Goal: Information Seeking & Learning: Learn about a topic

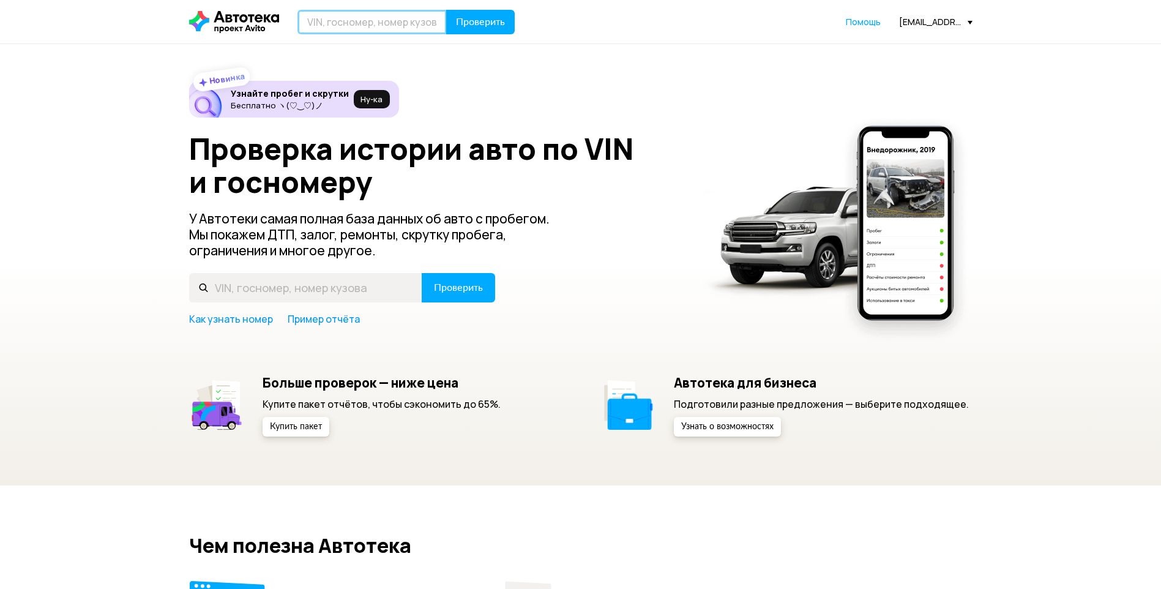
paste input "[US_VEHICLE_IDENTIFICATION_NUMBER]"
type input "[US_VEHICLE_IDENTIFICATION_NUMBER]"
click at [461, 26] on span "Проверить" at bounding box center [480, 22] width 49 height 10
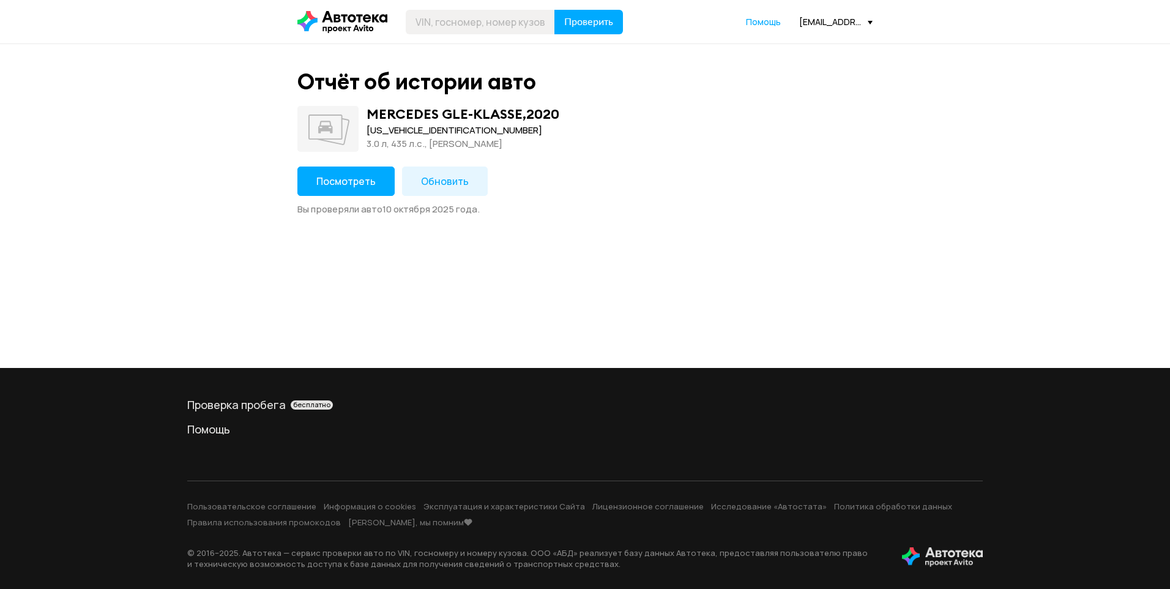
click at [331, 176] on span "Посмотреть" at bounding box center [345, 180] width 59 height 13
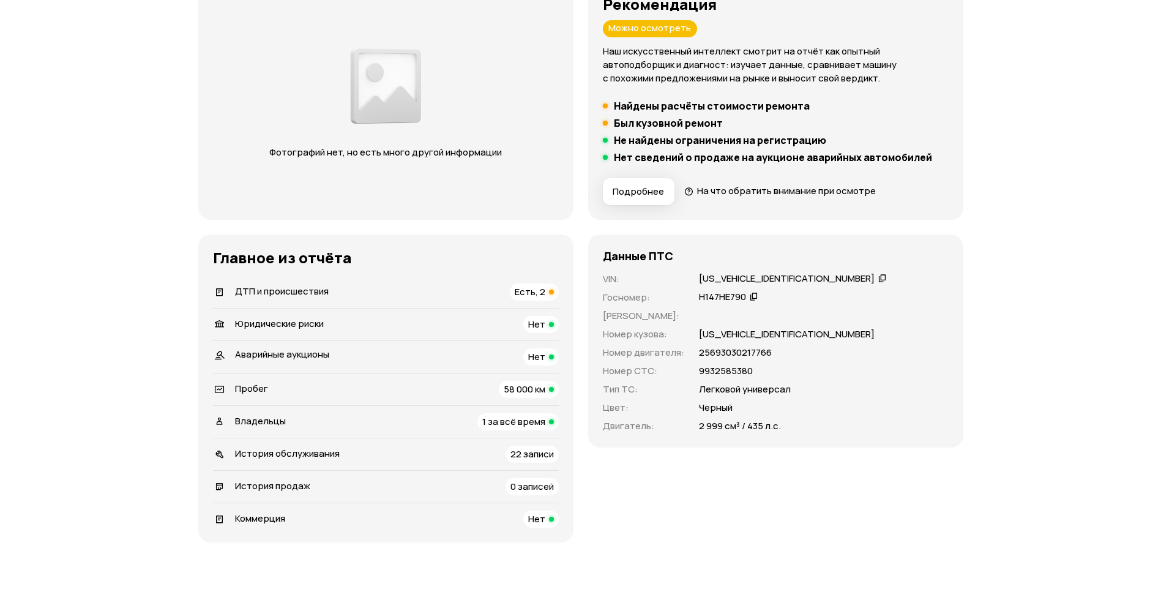
scroll to position [245, 0]
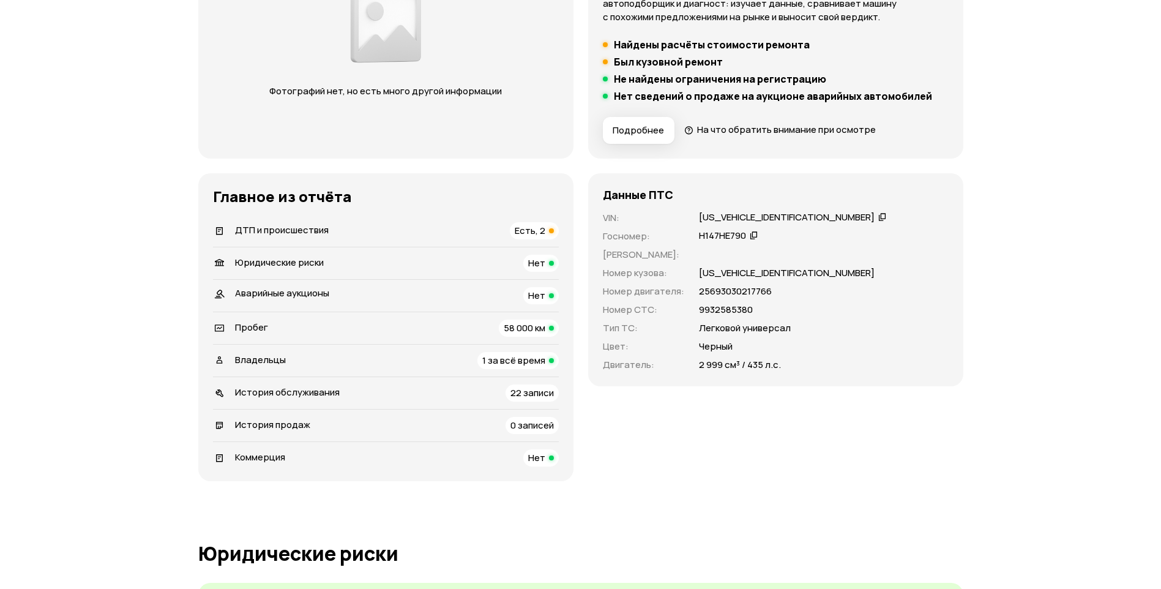
click at [489, 229] on div "ДТП и происшествия Есть, 2" at bounding box center [386, 230] width 346 height 17
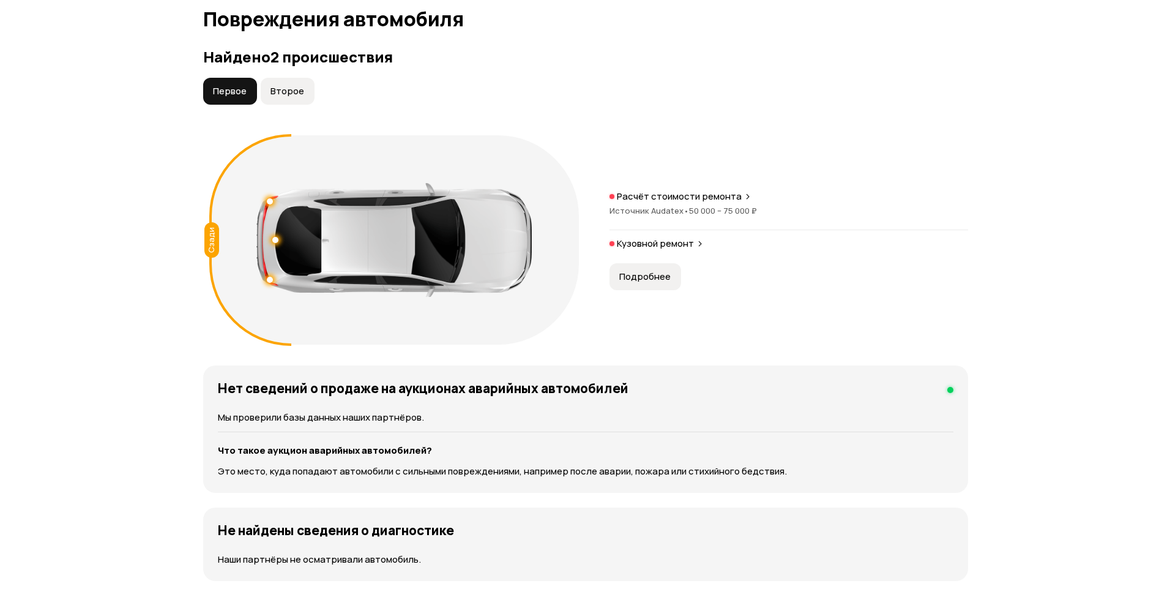
scroll to position [1268, 0]
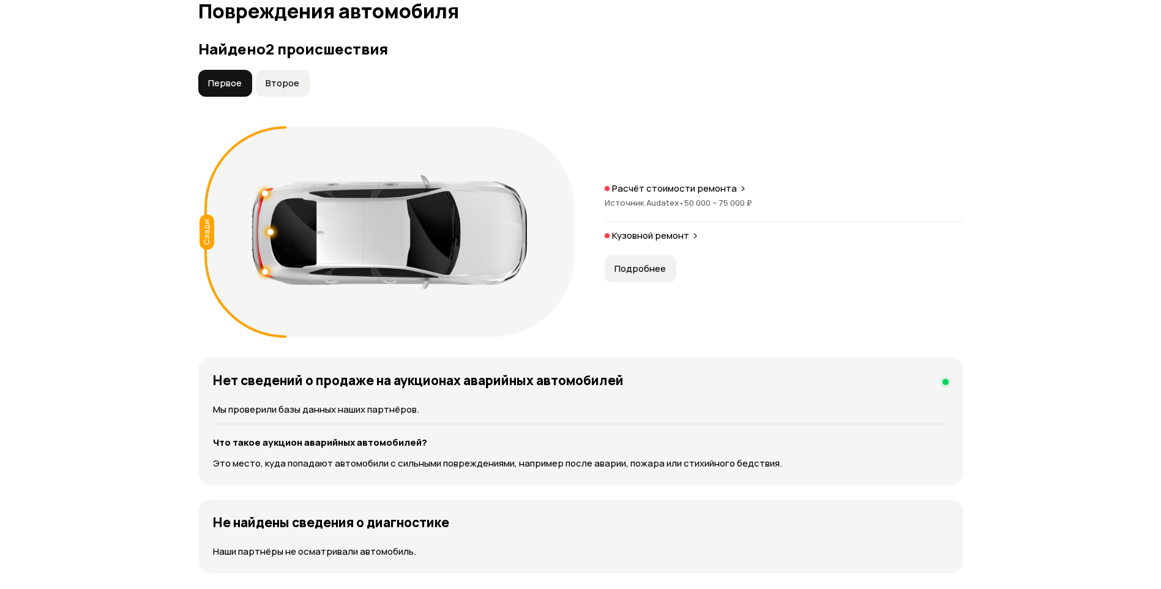
click at [291, 89] on span "Второе" at bounding box center [283, 83] width 34 height 12
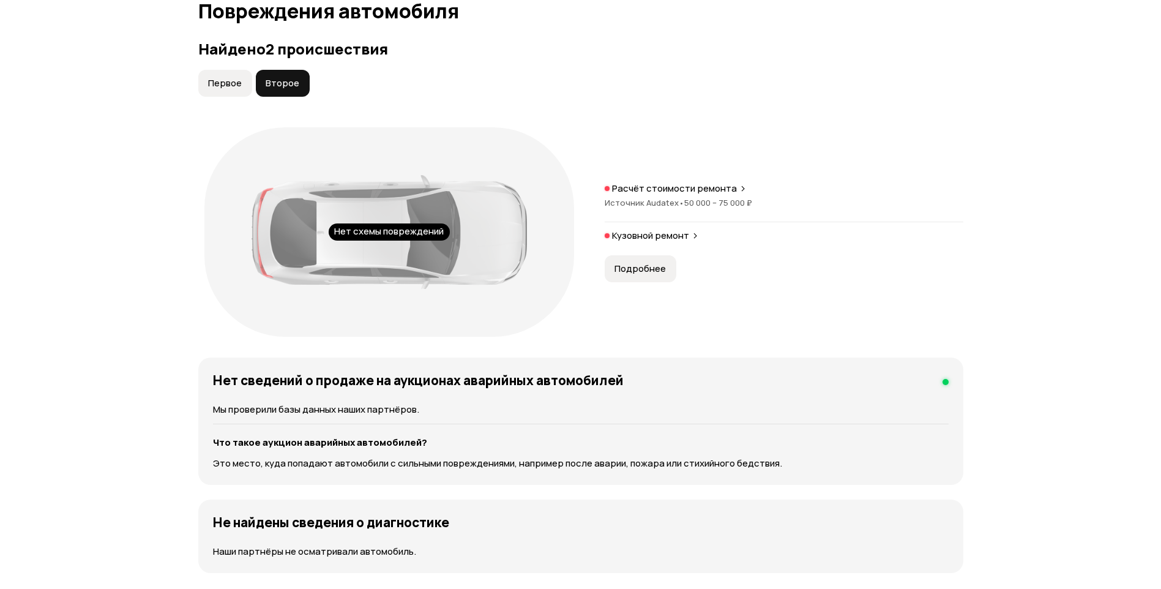
click at [225, 84] on span "Первое" at bounding box center [225, 83] width 34 height 12
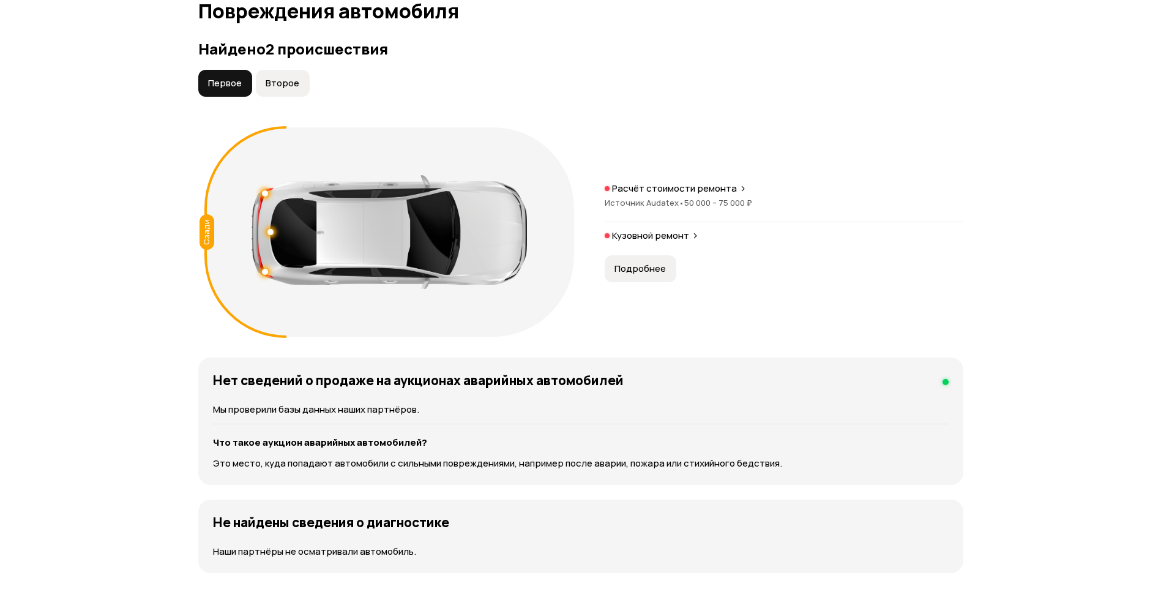
click at [703, 197] on span "50 000 – 75 000 ₽" at bounding box center [718, 202] width 68 height 11
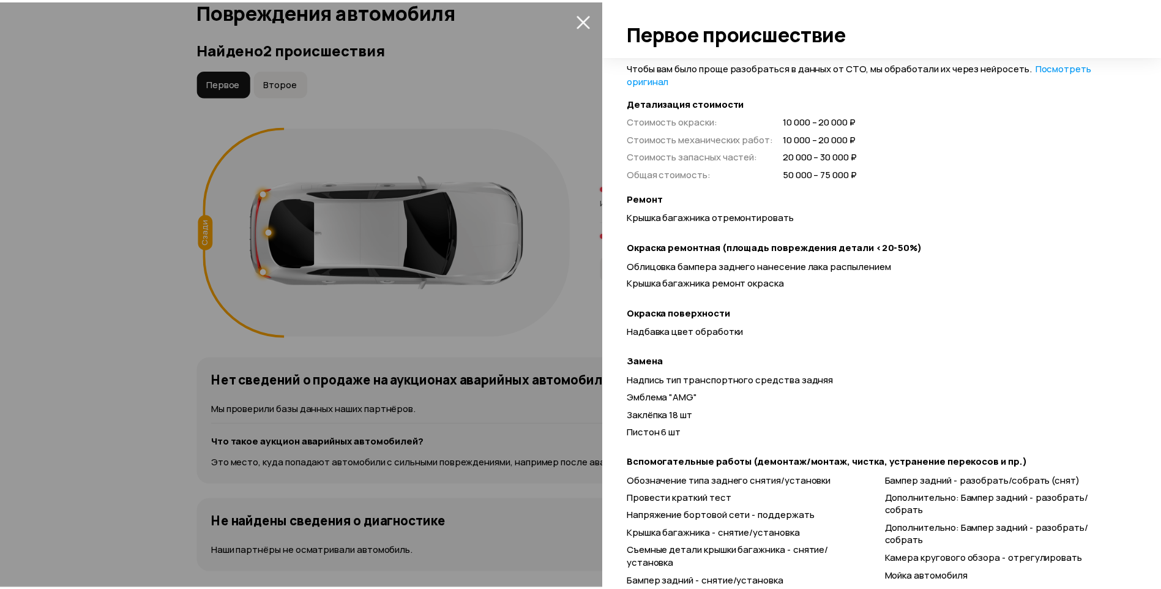
scroll to position [348, 0]
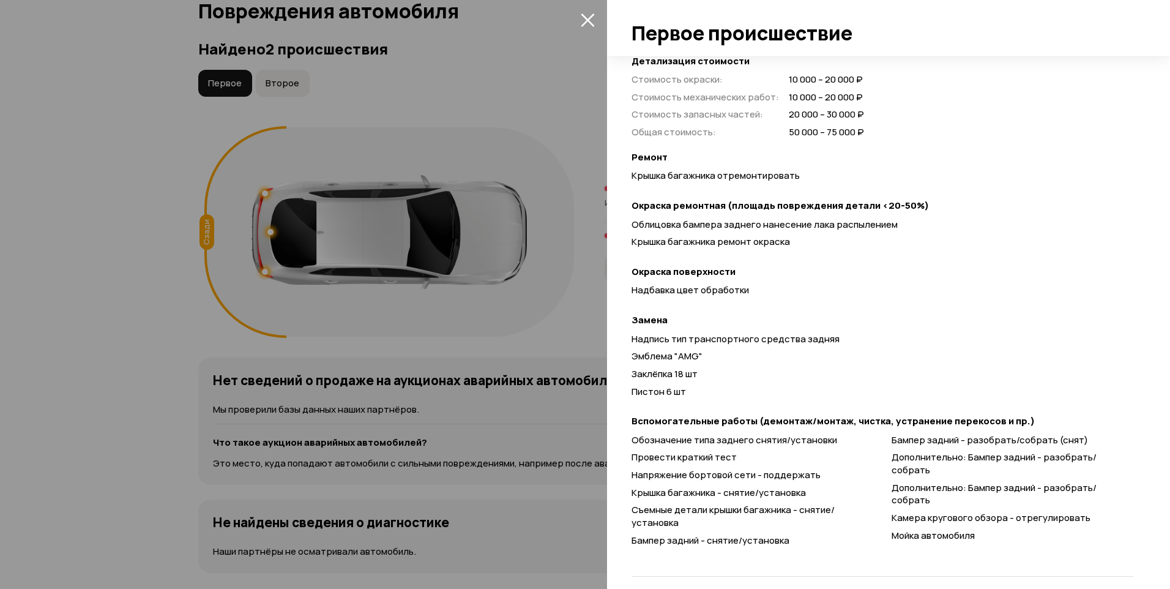
click at [573, 26] on div at bounding box center [585, 294] width 1170 height 589
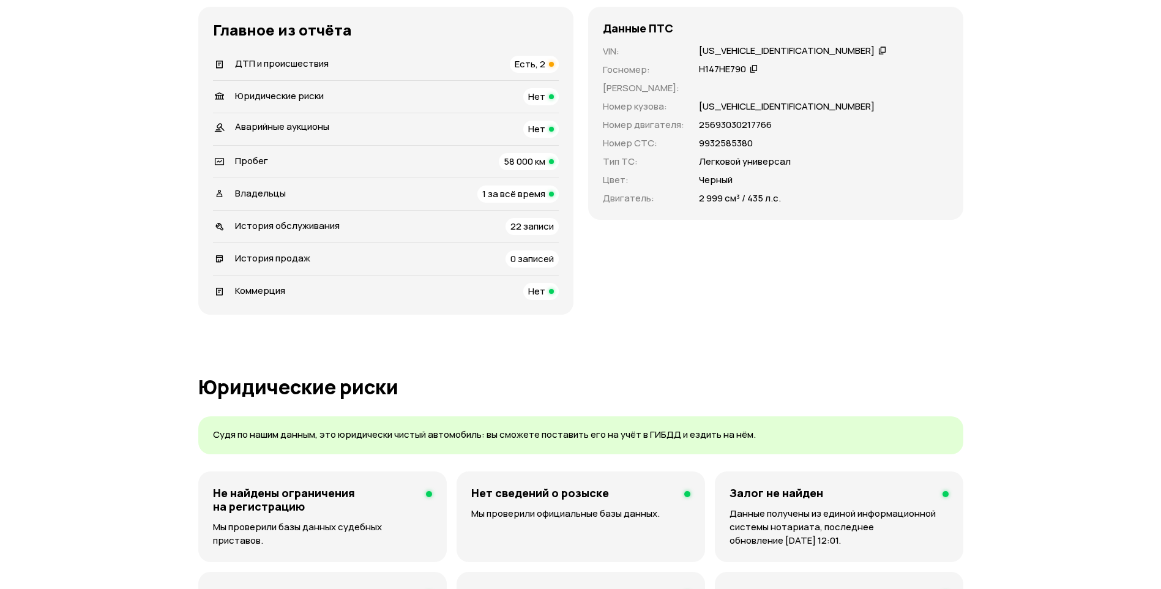
scroll to position [0, 0]
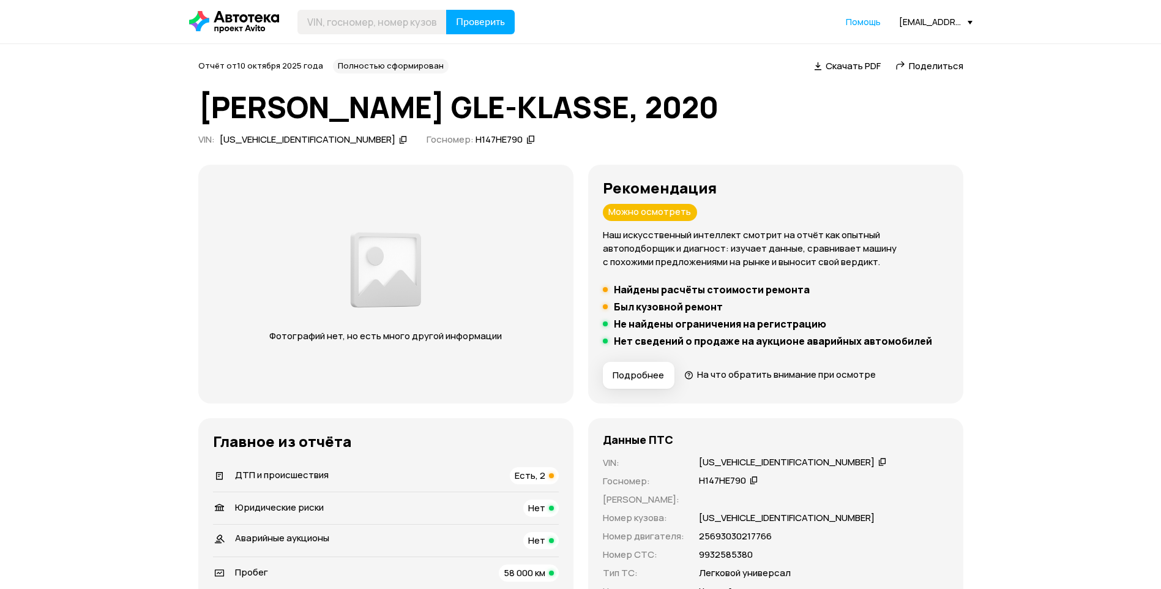
click at [245, 14] on icon at bounding box center [234, 22] width 90 height 22
